Goal: Transaction & Acquisition: Purchase product/service

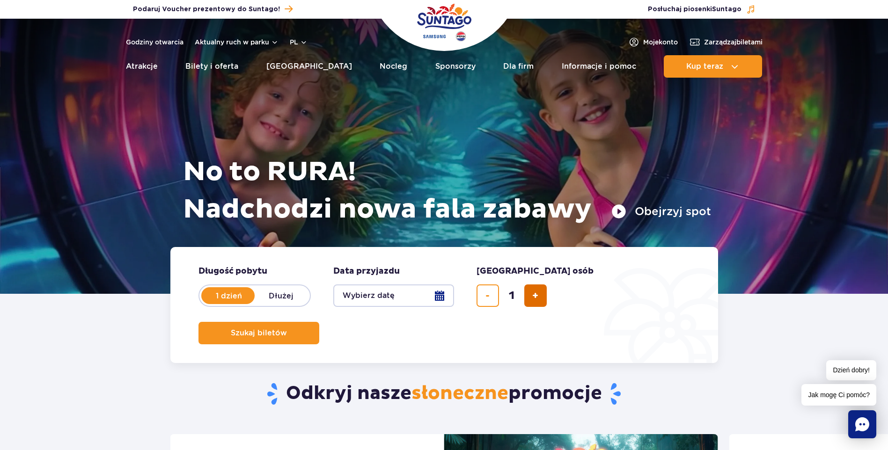
click at [541, 300] on button "dodaj bilet" at bounding box center [535, 296] width 22 height 22
type input "2"
click at [407, 293] on button "Wybierz datę" at bounding box center [393, 296] width 121 height 22
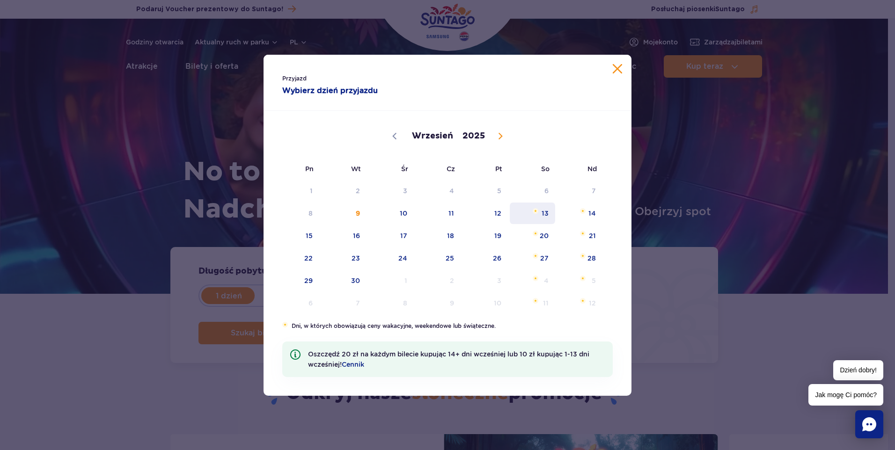
click at [552, 213] on span "13" at bounding box center [532, 214] width 47 height 22
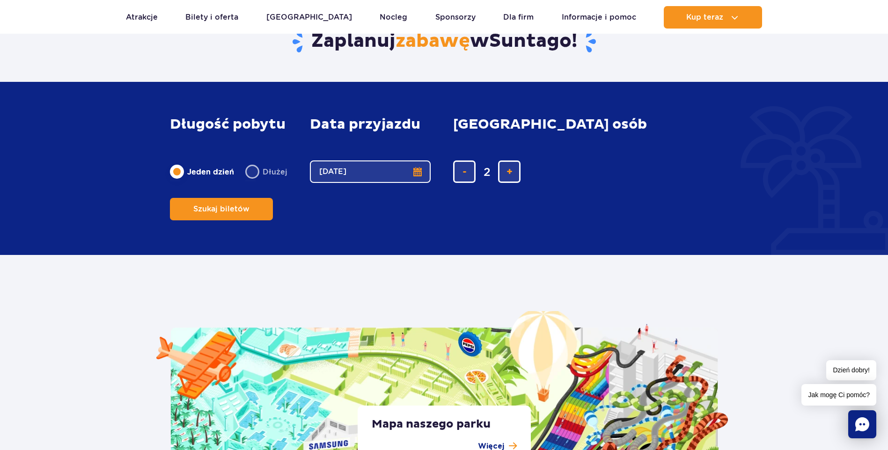
scroll to position [1451, 0]
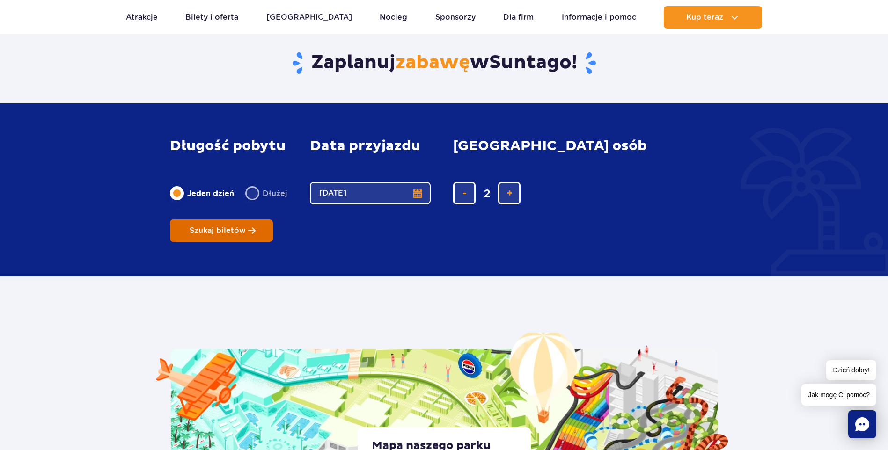
click at [273, 220] on button "Szukaj biletów" at bounding box center [221, 231] width 103 height 22
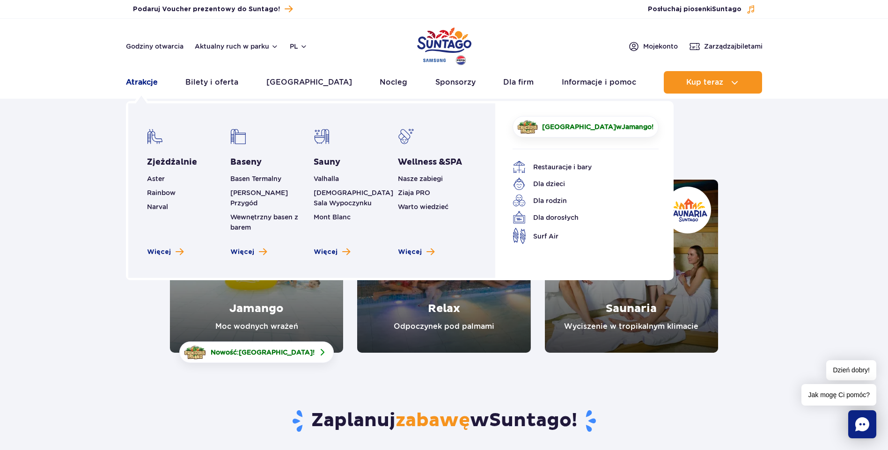
click at [151, 81] on link "Atrakcje" at bounding box center [142, 82] width 32 height 22
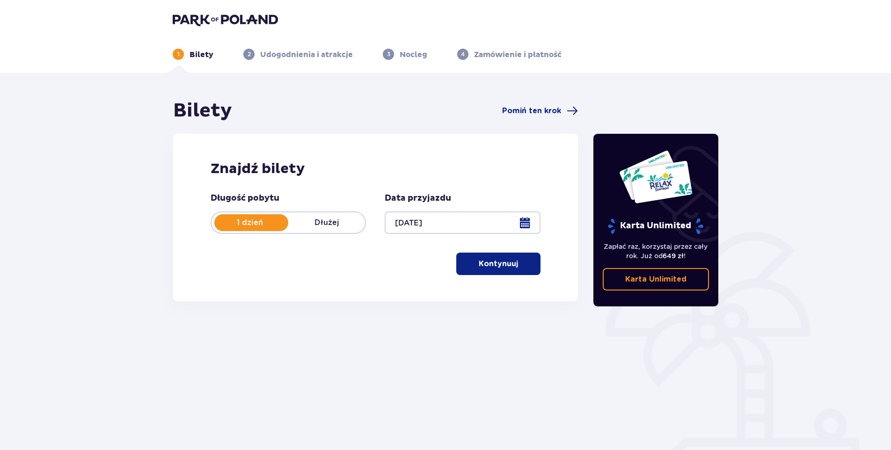
click at [488, 264] on p "Kontynuuj" at bounding box center [498, 264] width 39 height 10
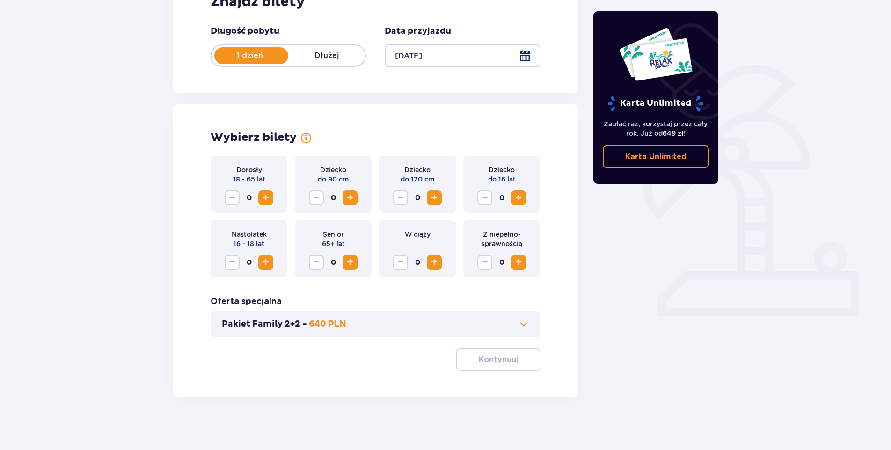
scroll to position [170, 0]
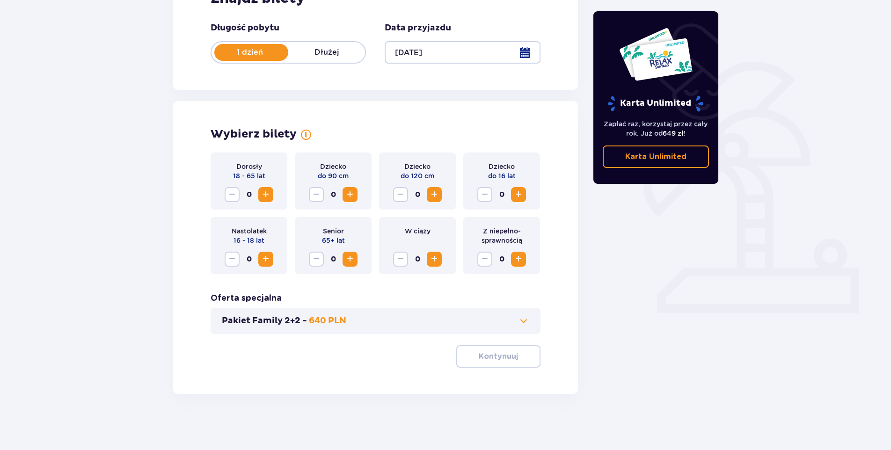
click at [274, 194] on div "Dorosły 18 - 65 lat 0" at bounding box center [249, 181] width 77 height 57
click at [269, 192] on span "Increase" at bounding box center [265, 194] width 11 height 11
click at [496, 352] on p "Kontynuuj" at bounding box center [498, 357] width 39 height 10
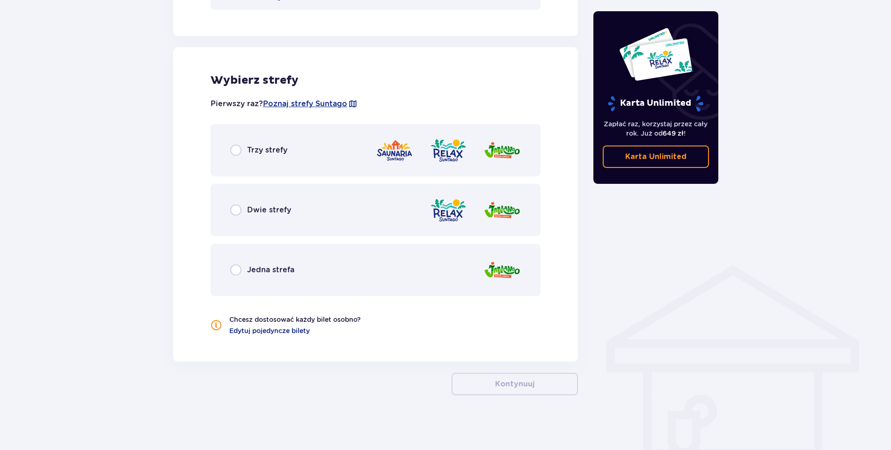
scroll to position [496, 0]
click at [399, 151] on img at bounding box center [394, 149] width 37 height 27
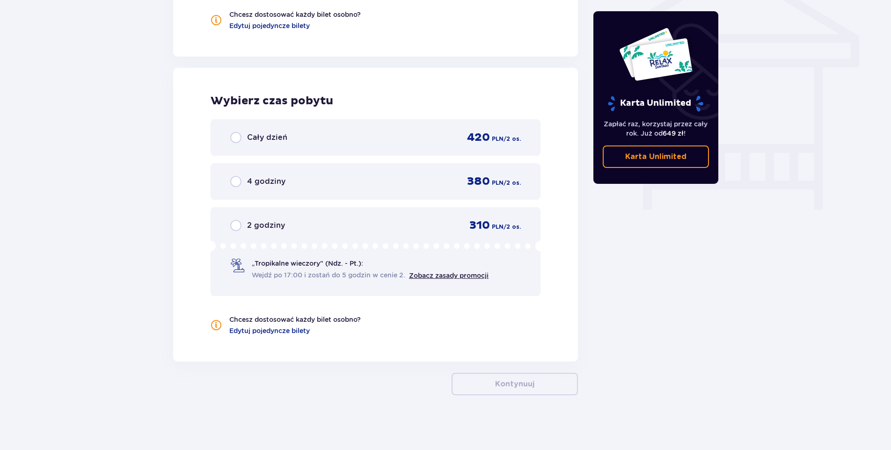
scroll to position [801, 0]
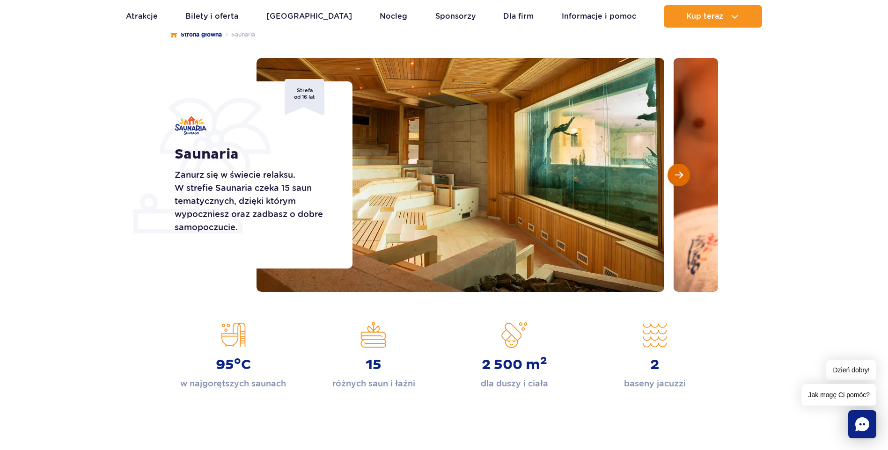
click at [676, 178] on span "Następny slajd" at bounding box center [679, 175] width 8 height 8
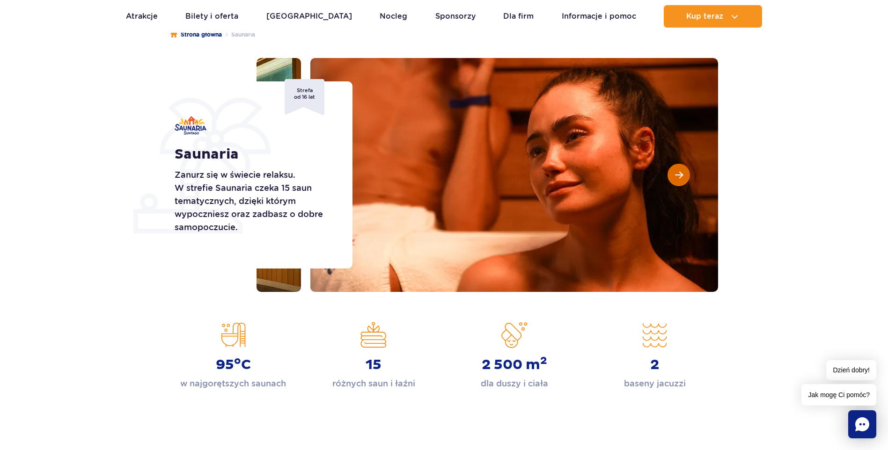
click at [676, 178] on span "Następny slajd" at bounding box center [679, 175] width 8 height 8
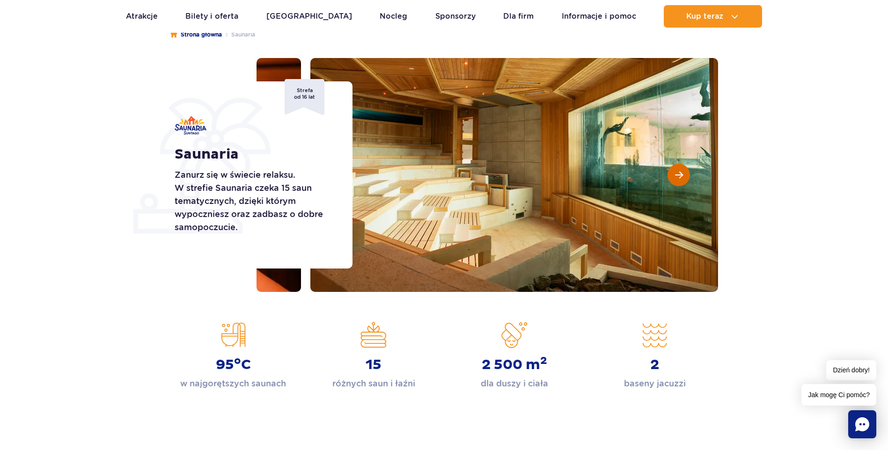
click at [676, 178] on span "Następny slajd" at bounding box center [679, 175] width 8 height 8
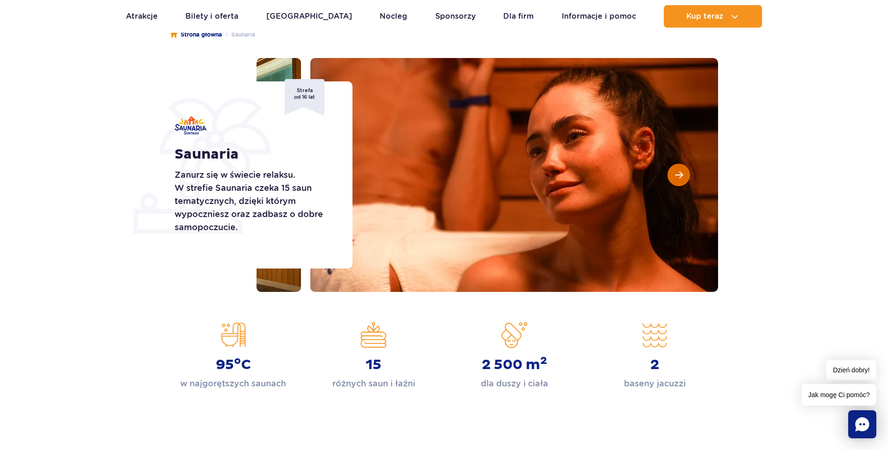
click at [676, 178] on span "Następny slajd" at bounding box center [679, 175] width 8 height 8
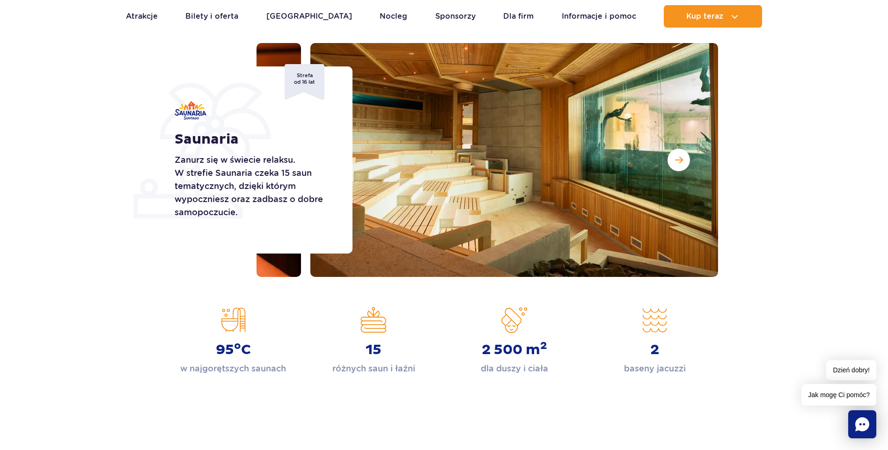
scroll to position [94, 0]
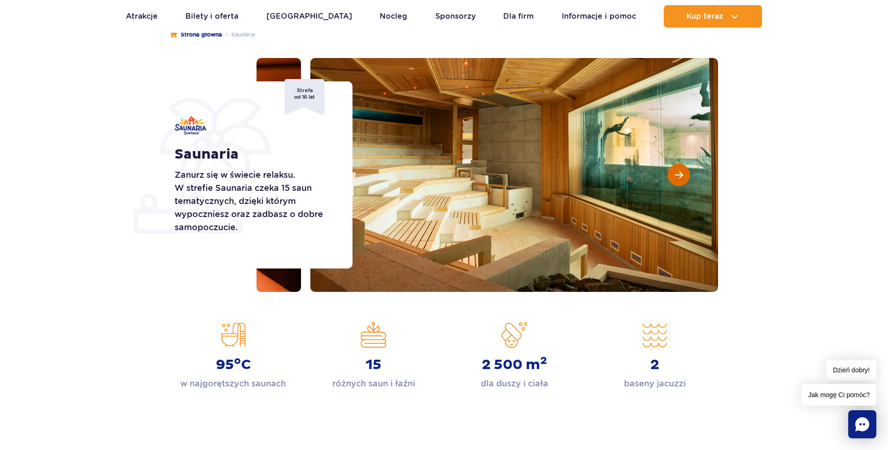
click at [674, 174] on button "Następny slajd" at bounding box center [679, 175] width 22 height 22
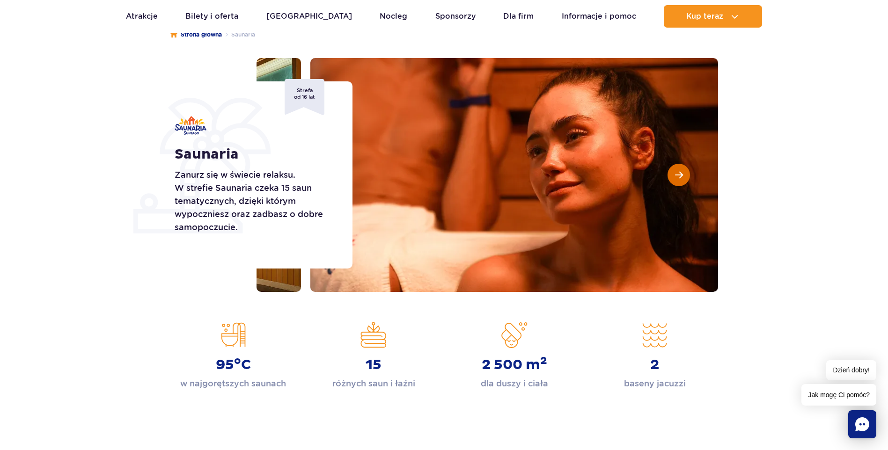
click at [674, 174] on button "Następny slajd" at bounding box center [679, 175] width 22 height 22
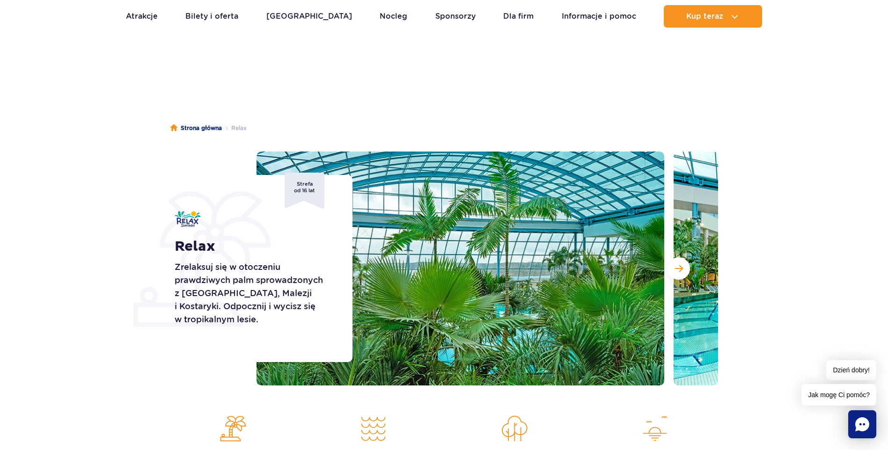
scroll to position [47, 0]
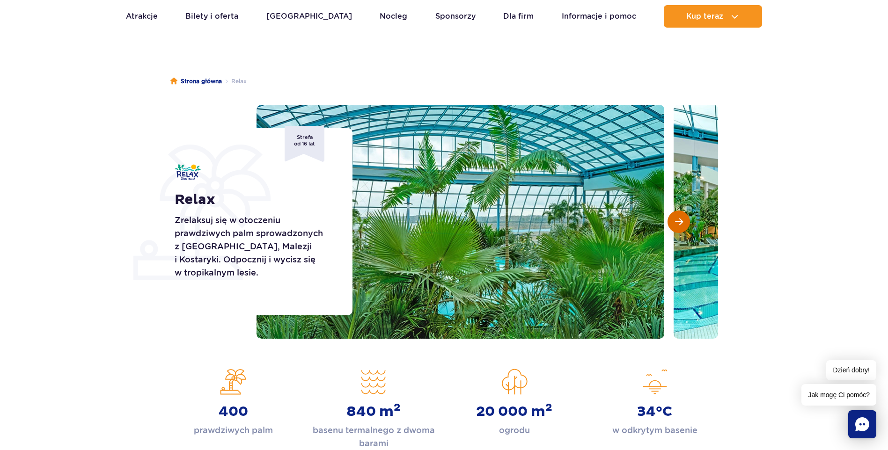
click at [675, 226] on span "Następny slajd" at bounding box center [679, 222] width 8 height 8
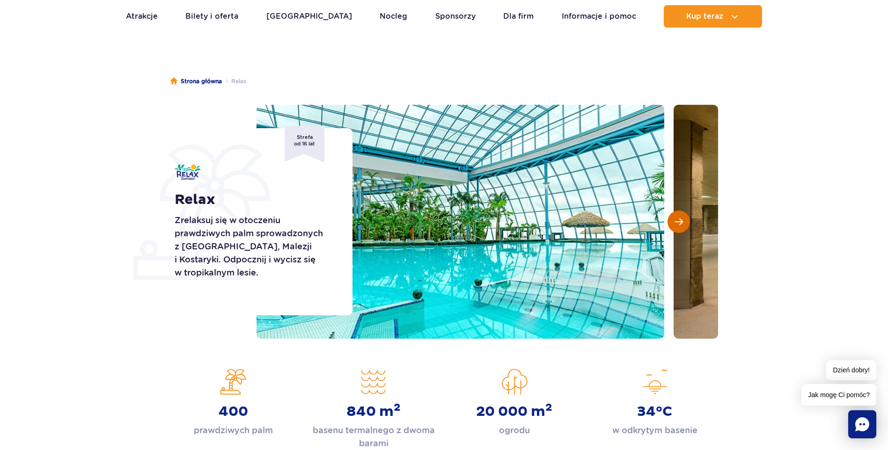
click at [675, 225] on span "Następny slajd" at bounding box center [679, 222] width 8 height 8
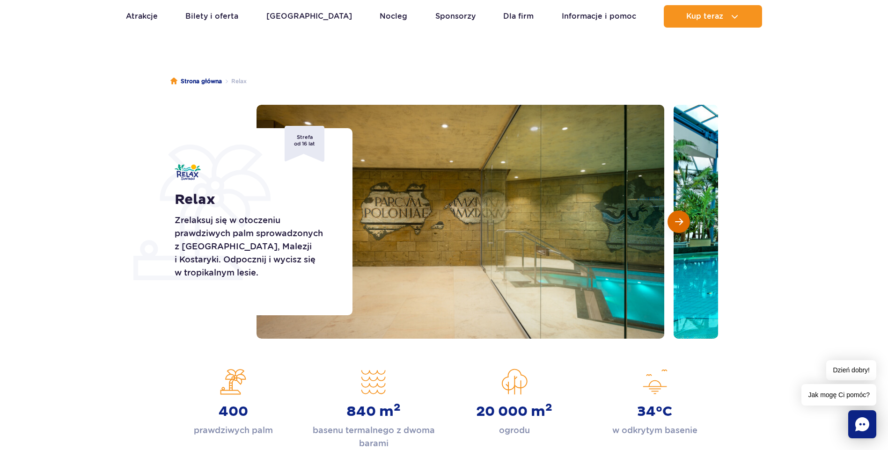
click at [675, 225] on span "Następny slajd" at bounding box center [679, 222] width 8 height 8
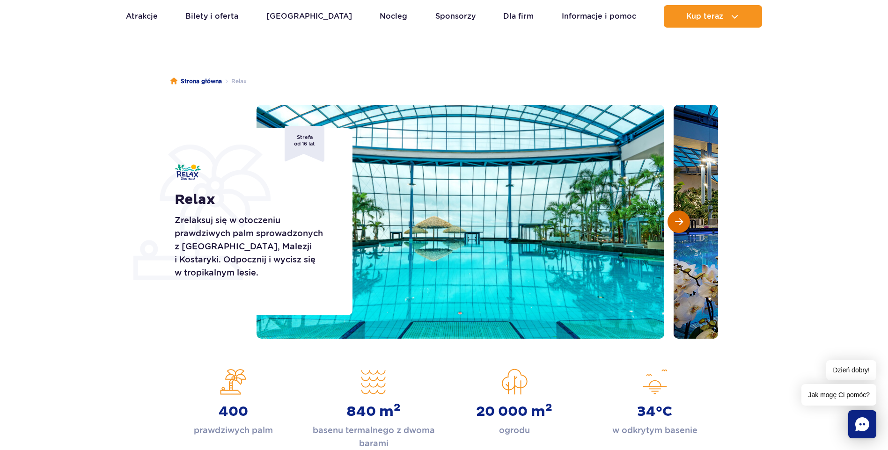
click at [675, 225] on span "Następny slajd" at bounding box center [679, 222] width 8 height 8
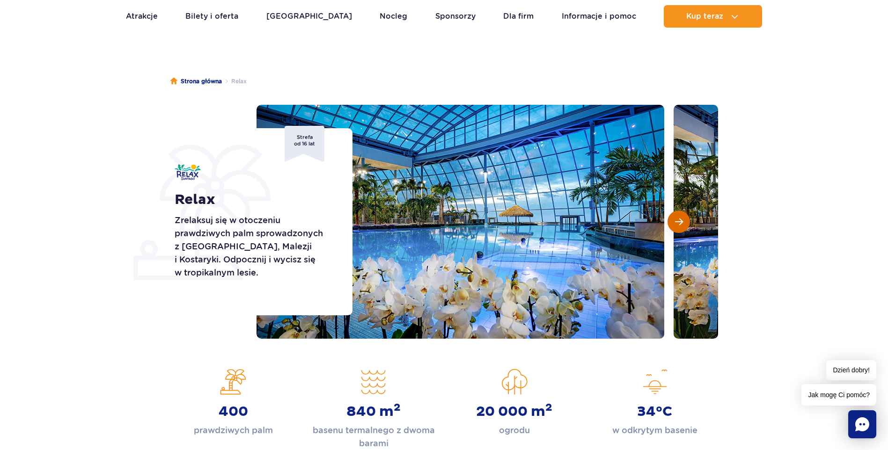
click at [675, 225] on span "Następny slajd" at bounding box center [679, 222] width 8 height 8
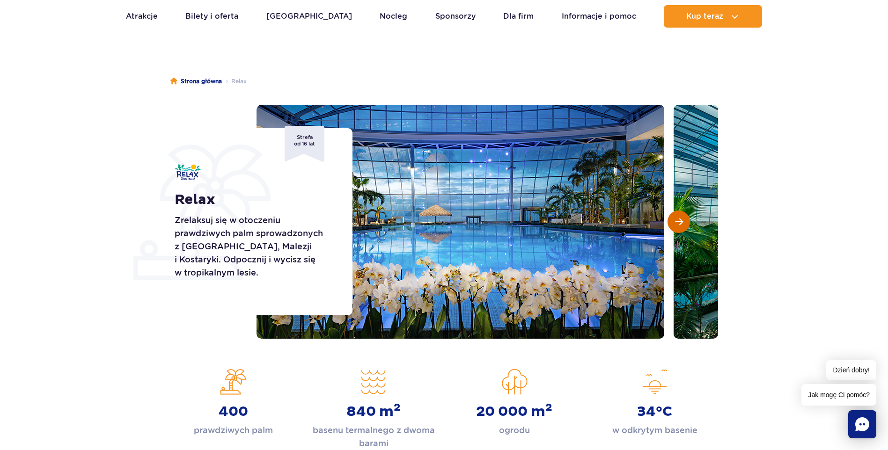
click at [675, 225] on span "Następny slajd" at bounding box center [679, 222] width 8 height 8
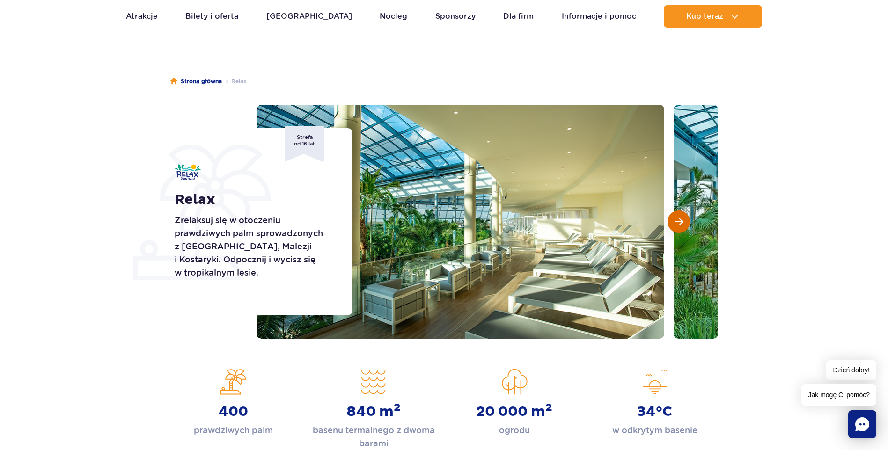
click at [675, 225] on span "Następny slajd" at bounding box center [679, 222] width 8 height 8
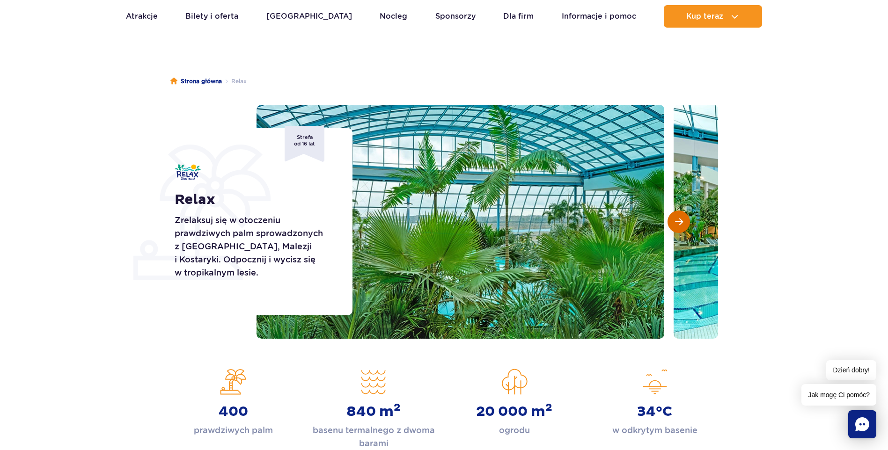
click at [675, 225] on span "Następny slajd" at bounding box center [679, 222] width 8 height 8
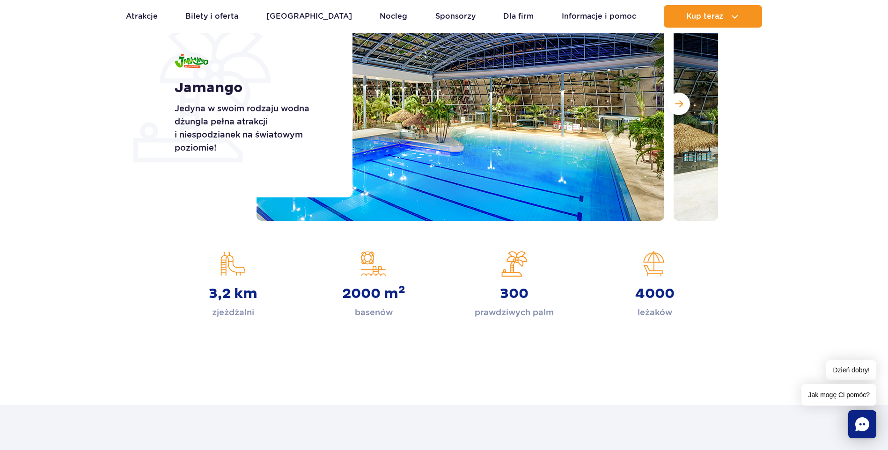
scroll to position [140, 0]
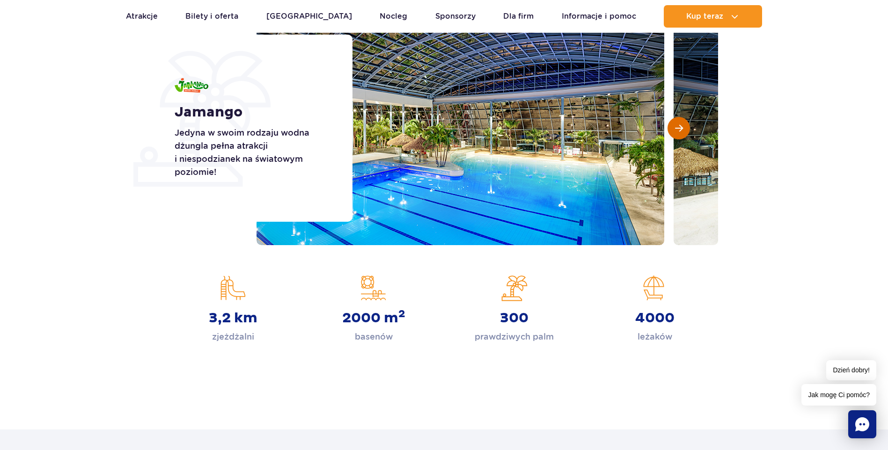
click at [678, 132] on span "Następny slajd" at bounding box center [679, 128] width 8 height 8
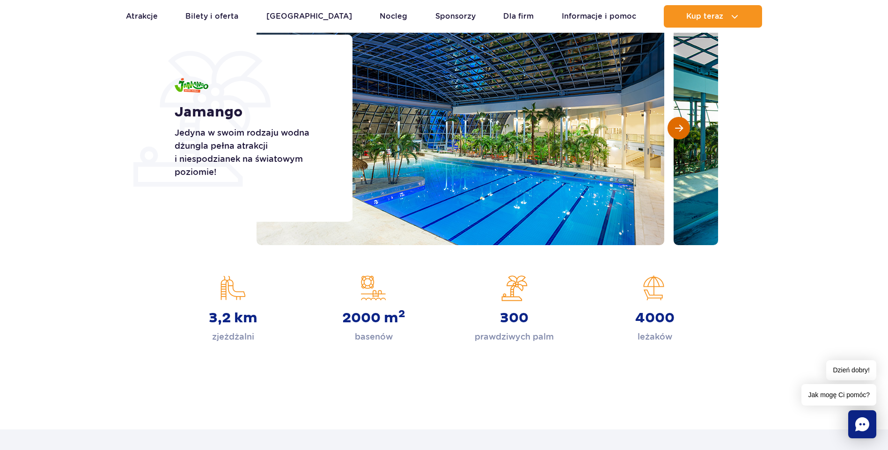
click at [678, 132] on span "Następny slajd" at bounding box center [679, 128] width 8 height 8
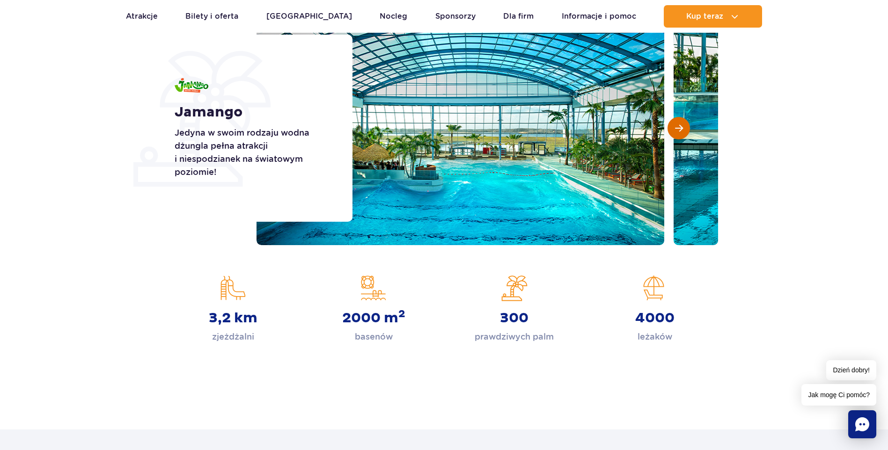
click at [678, 132] on span "Następny slajd" at bounding box center [679, 128] width 8 height 8
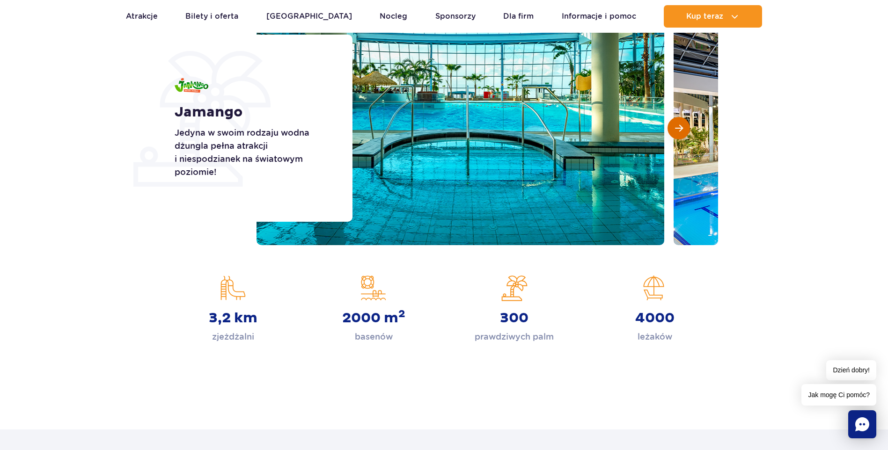
click at [678, 132] on span "Następny slajd" at bounding box center [679, 128] width 8 height 8
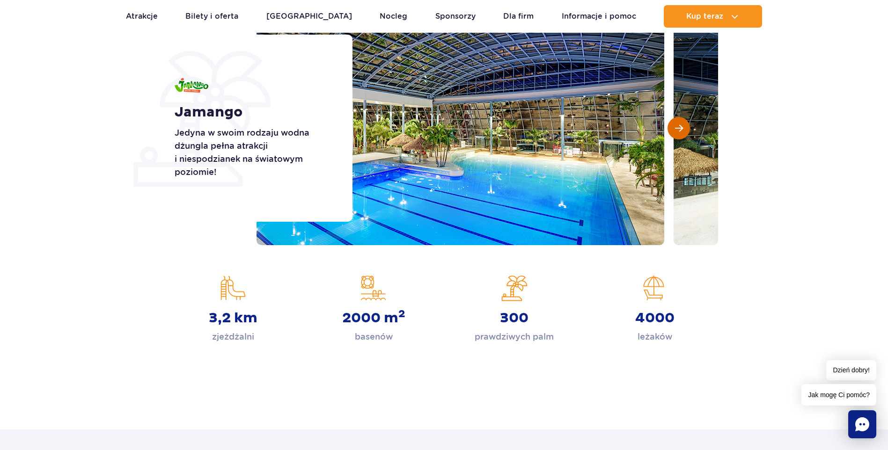
click at [678, 131] on span "Następny slajd" at bounding box center [679, 128] width 8 height 8
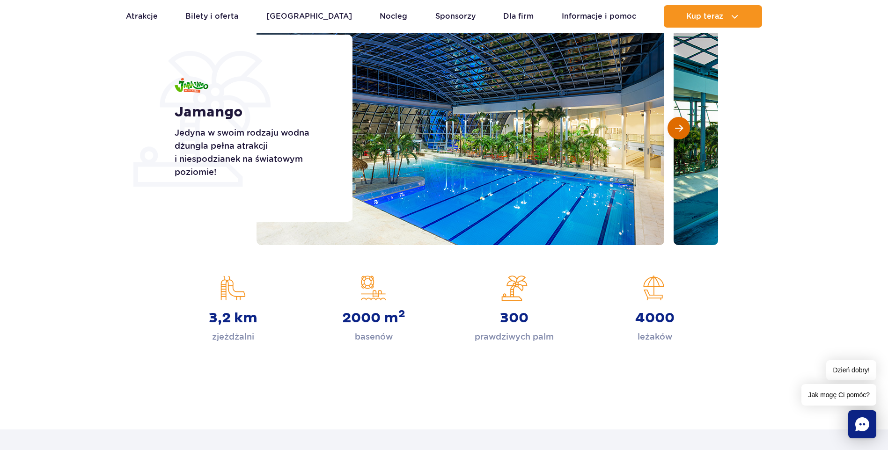
click at [678, 131] on span "Następny slajd" at bounding box center [679, 128] width 8 height 8
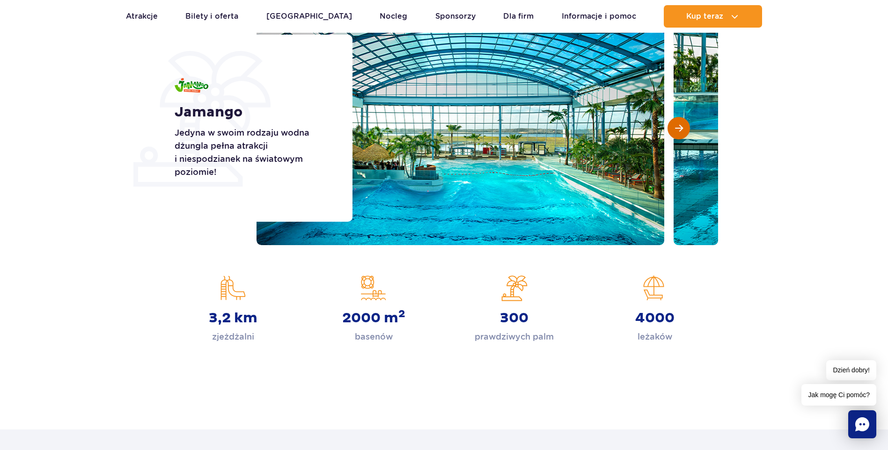
click at [678, 131] on span "Następny slajd" at bounding box center [679, 128] width 8 height 8
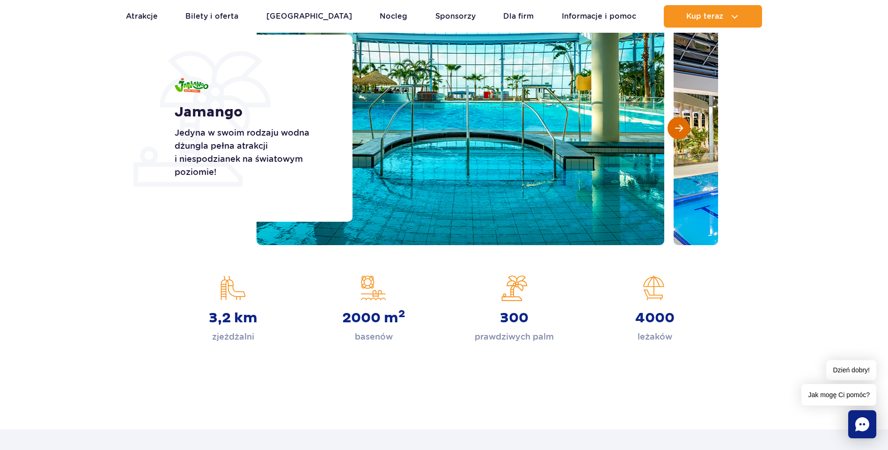
click at [678, 131] on span "Następny slajd" at bounding box center [679, 128] width 8 height 8
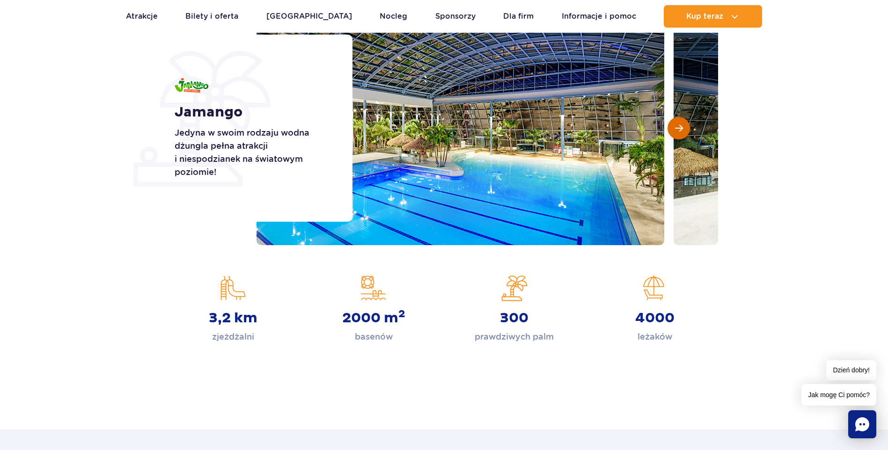
click at [678, 131] on span "Następny slajd" at bounding box center [679, 128] width 8 height 8
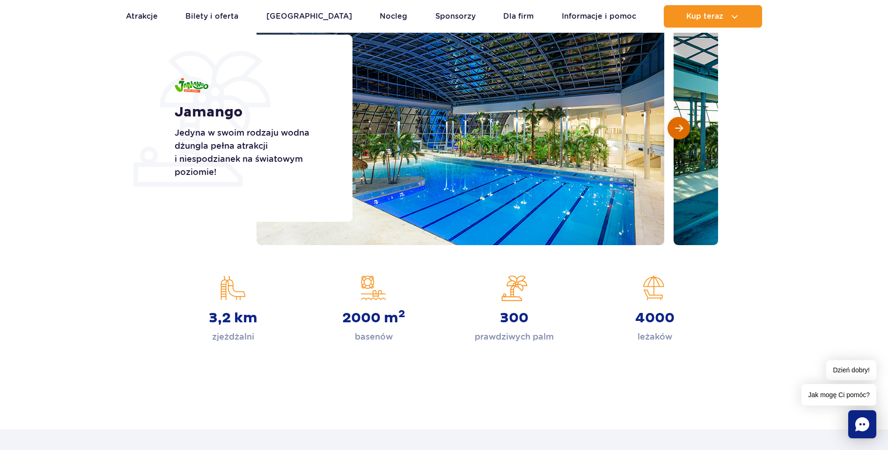
click at [678, 131] on span "Następny slajd" at bounding box center [679, 128] width 8 height 8
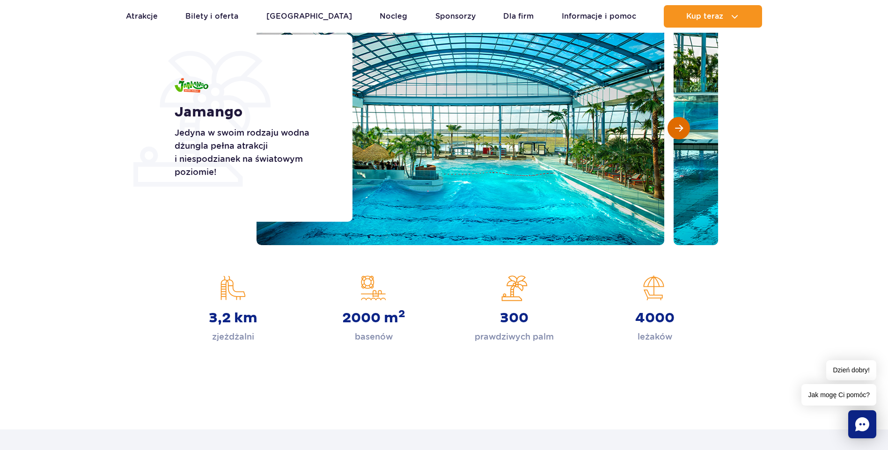
click at [678, 131] on span "Następny slajd" at bounding box center [679, 128] width 8 height 8
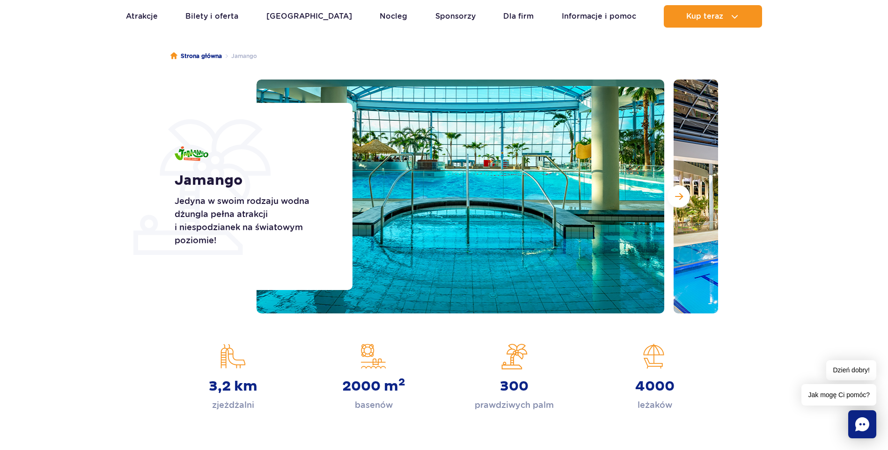
scroll to position [47, 0]
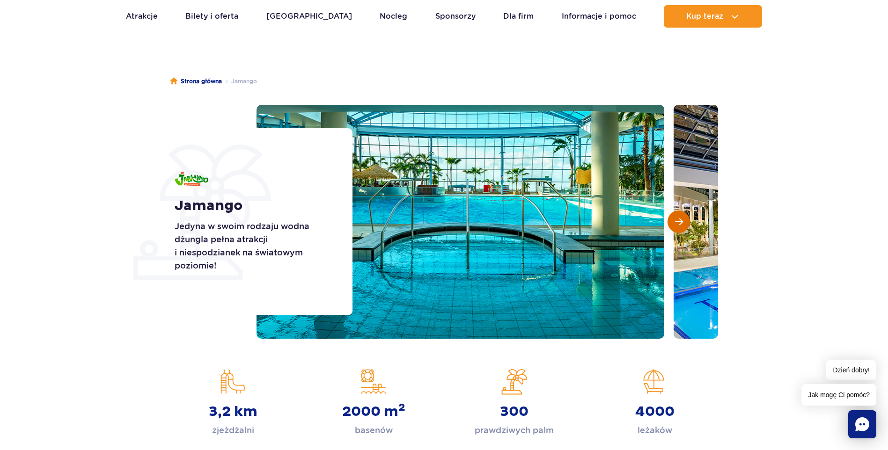
click at [674, 221] on button "Następny slajd" at bounding box center [679, 222] width 22 height 22
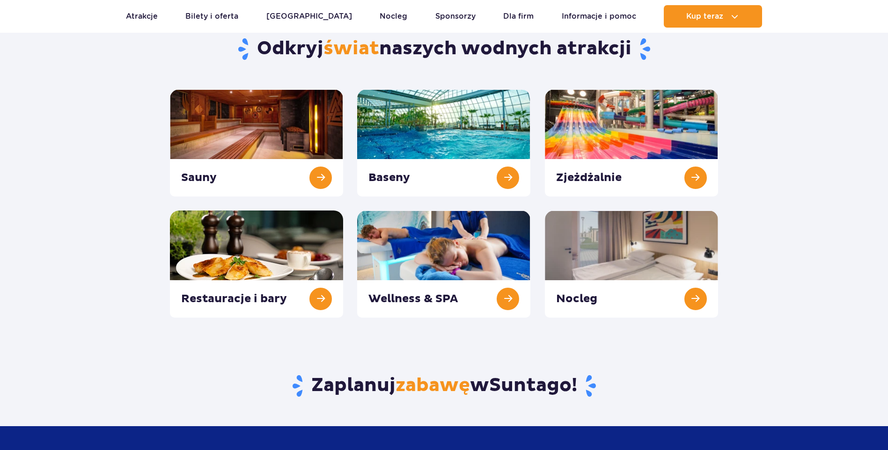
scroll to position [94, 0]
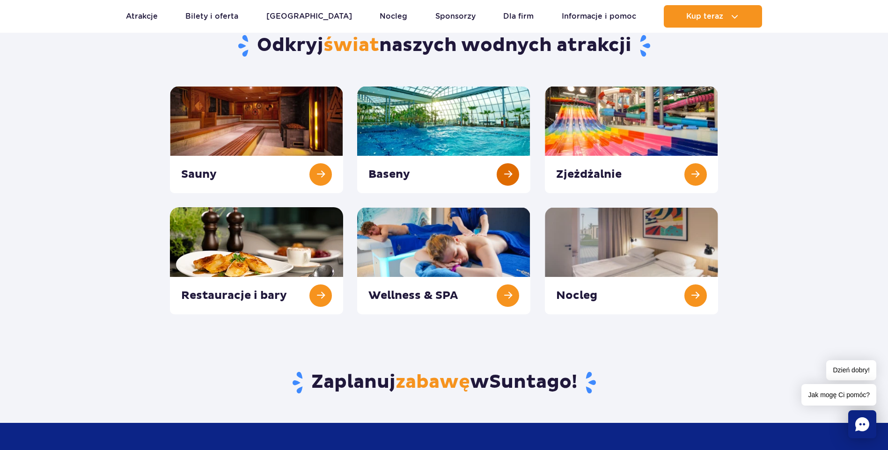
click at [510, 176] on link at bounding box center [443, 139] width 173 height 107
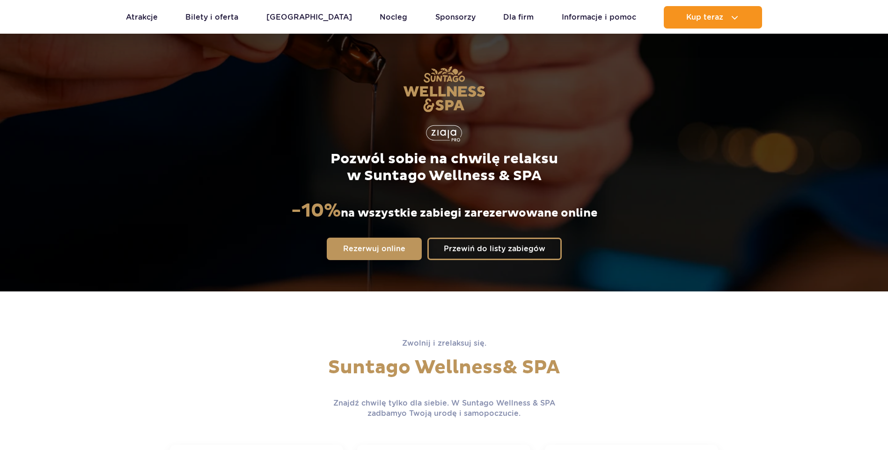
scroll to position [94, 0]
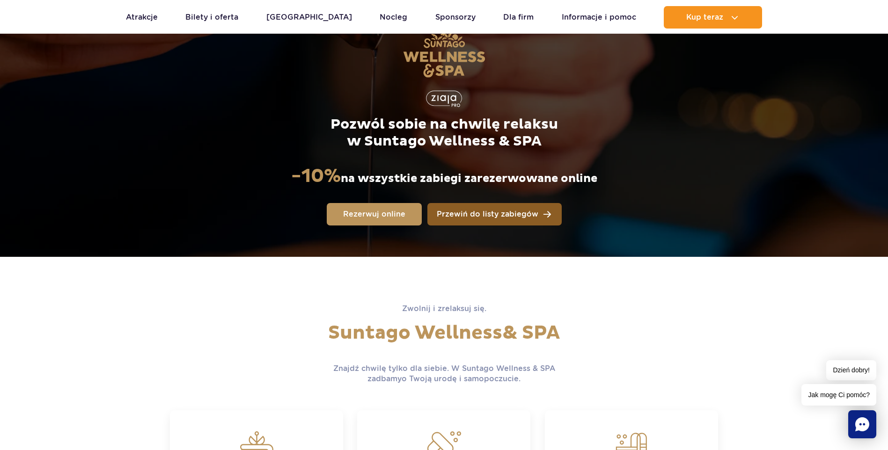
click at [495, 217] on span "Przewiń do listy zabiegów" at bounding box center [488, 214] width 102 height 7
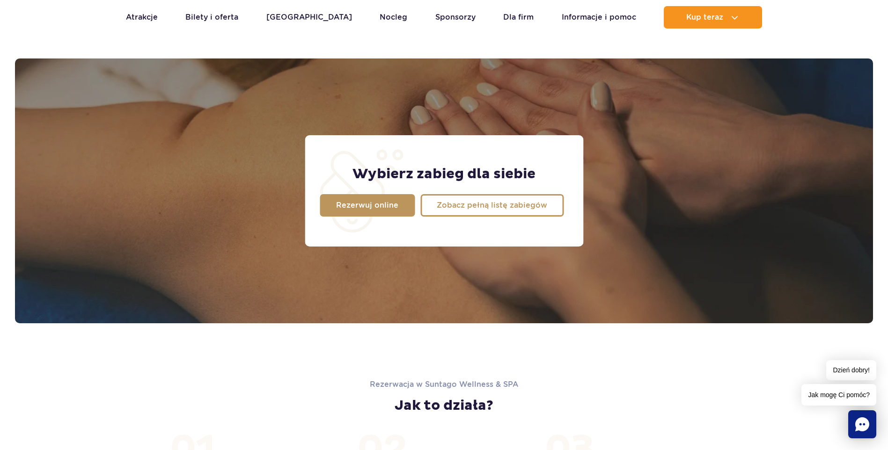
scroll to position [738, 0]
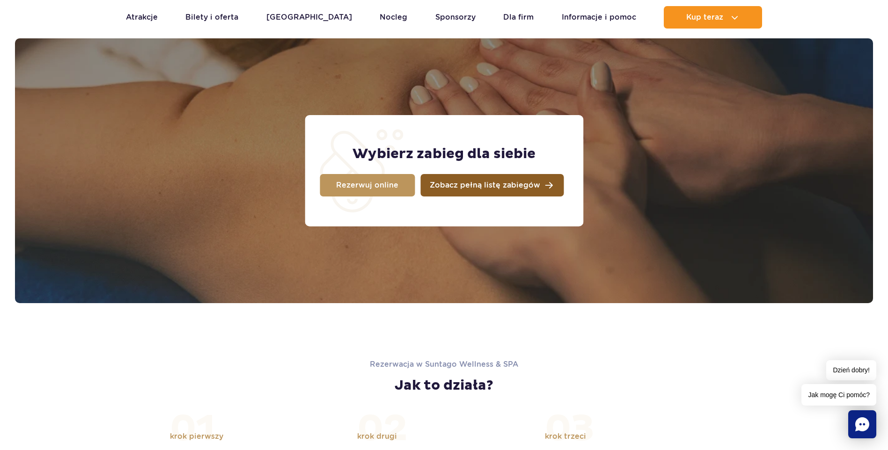
click at [486, 191] on link "Zobacz pełną listę zabiegów" at bounding box center [491, 185] width 143 height 22
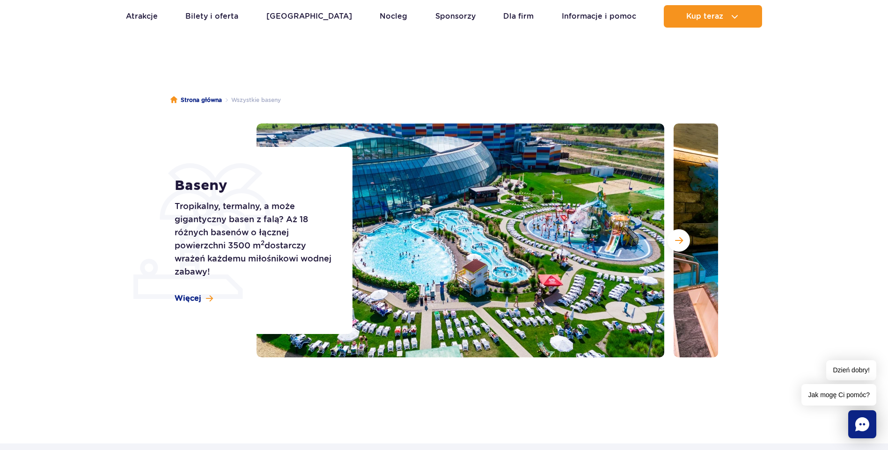
scroll to position [47, 0]
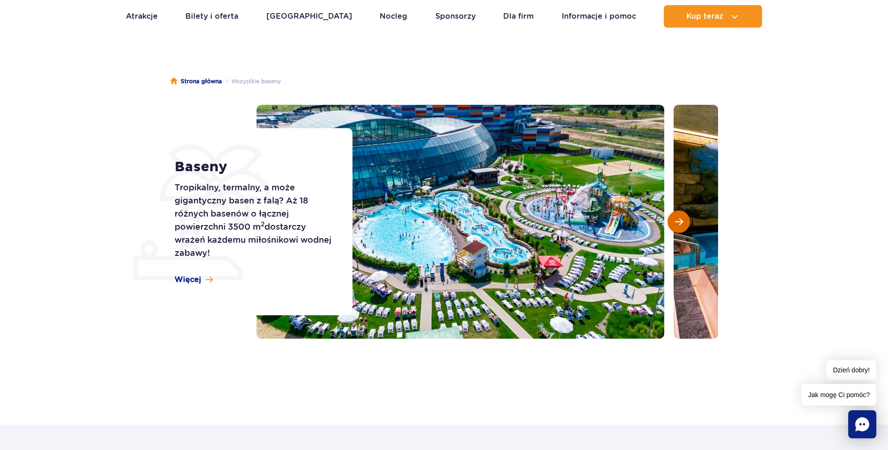
click at [688, 221] on button "Następny slajd" at bounding box center [679, 222] width 22 height 22
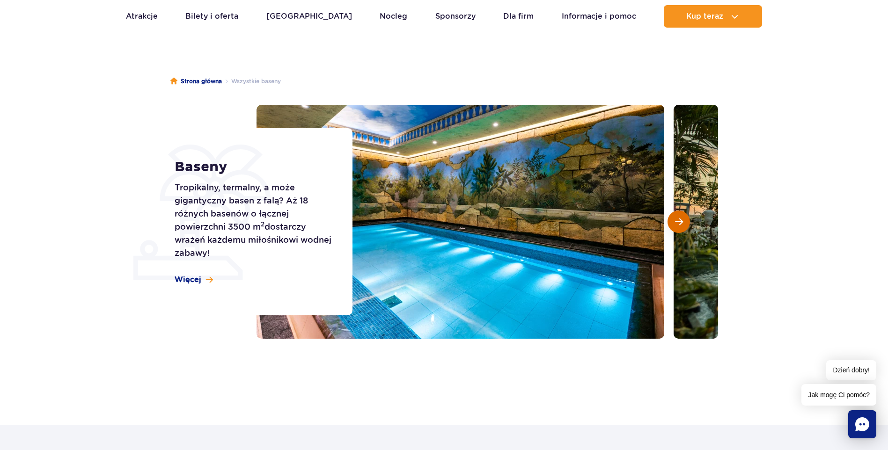
click at [688, 221] on button "Następny slajd" at bounding box center [679, 222] width 22 height 22
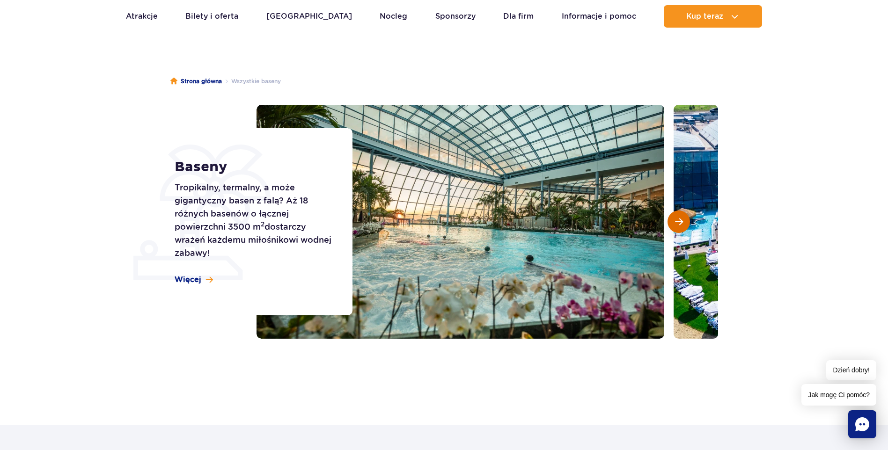
click at [688, 221] on button "Następny slajd" at bounding box center [679, 222] width 22 height 22
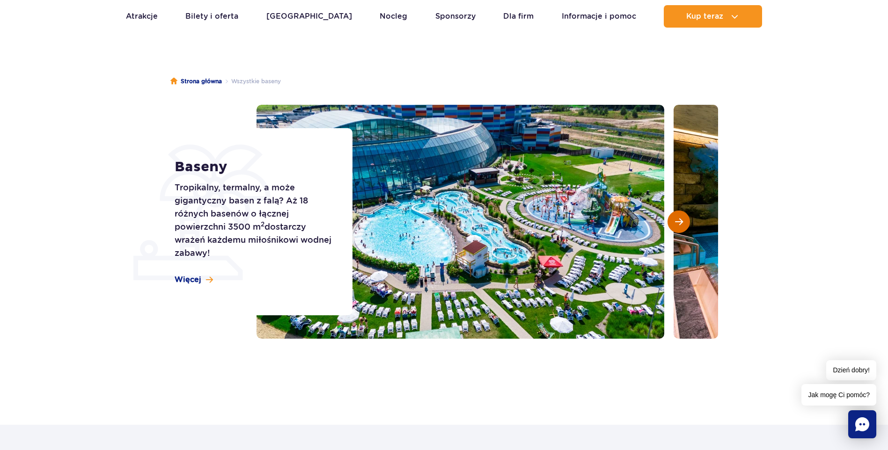
click at [688, 221] on button "Następny slajd" at bounding box center [679, 222] width 22 height 22
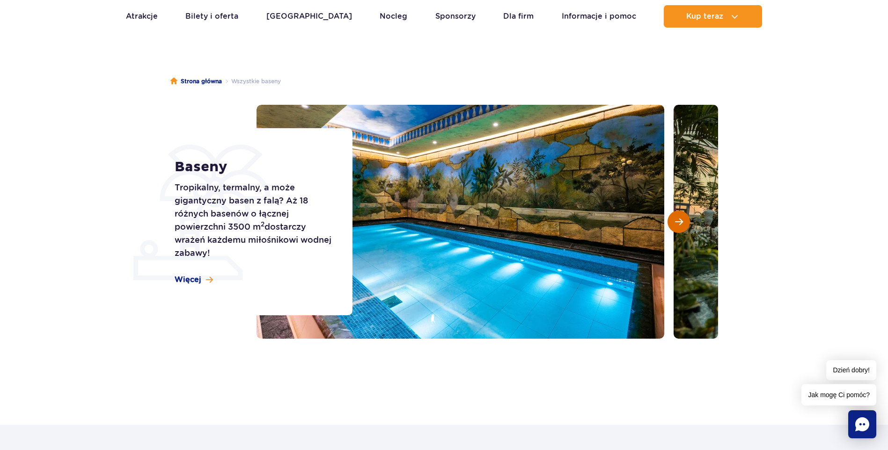
click at [688, 221] on button "Następny slajd" at bounding box center [679, 222] width 22 height 22
